Goal: Task Accomplishment & Management: Manage account settings

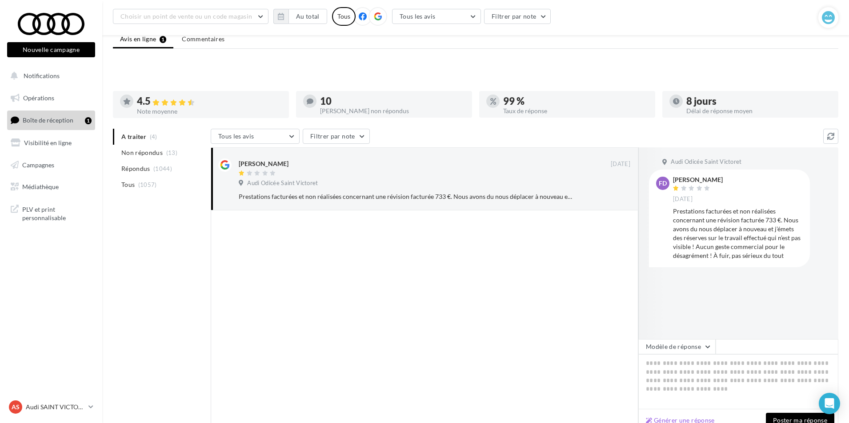
scroll to position [72, 0]
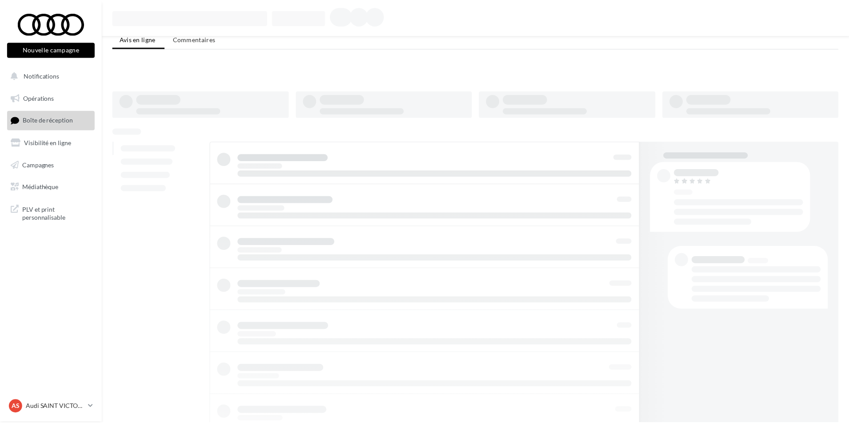
scroll to position [72, 0]
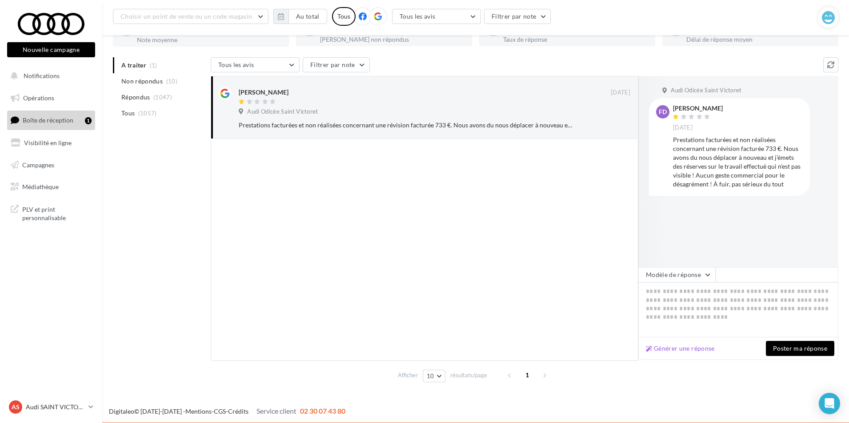
click at [421, 271] on div at bounding box center [424, 250] width 427 height 222
click at [70, 407] on p "Audi SAINT VICTORET" at bounding box center [55, 407] width 59 height 9
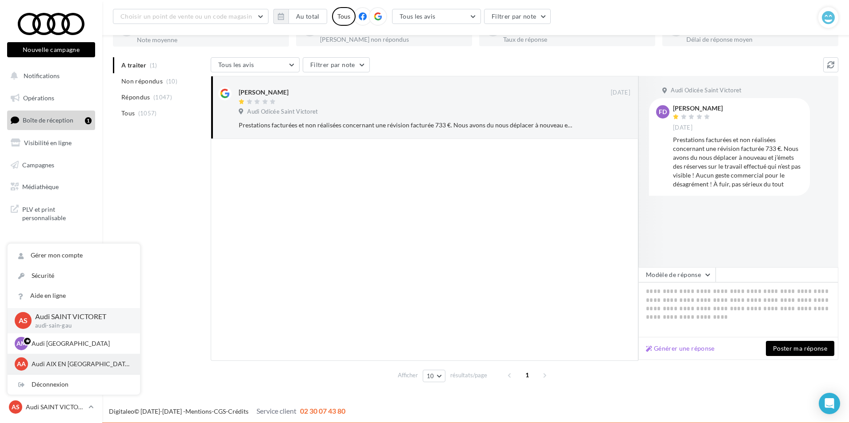
click at [57, 366] on p "Audi AIX EN [GEOGRAPHIC_DATA]" at bounding box center [81, 364] width 98 height 9
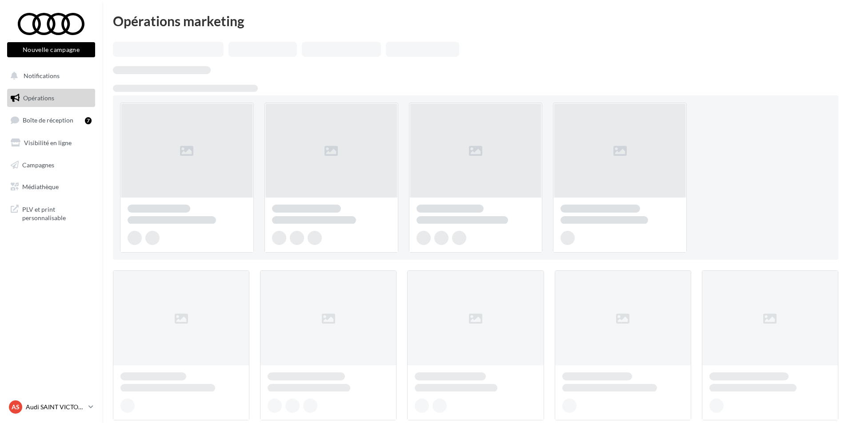
click at [63, 413] on div "AS Audi SAINT VICTORET audi-sain-gau" at bounding box center [47, 407] width 76 height 13
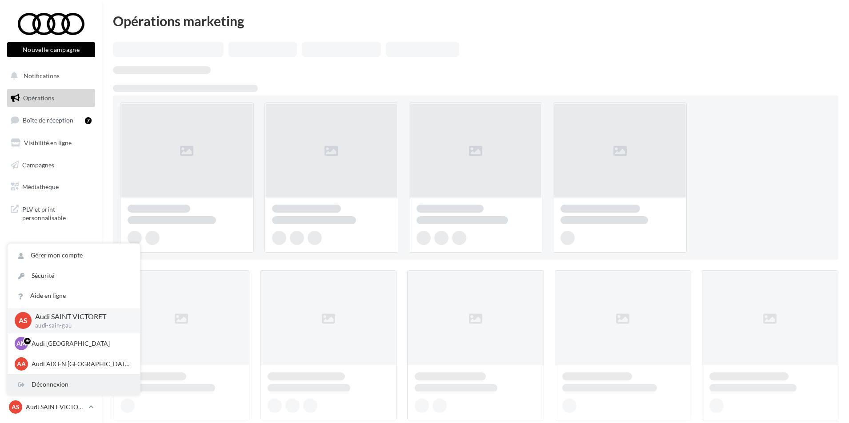
click at [59, 389] on div "Déconnexion" at bounding box center [74, 385] width 132 height 20
